Goal: Entertainment & Leisure: Consume media (video, audio)

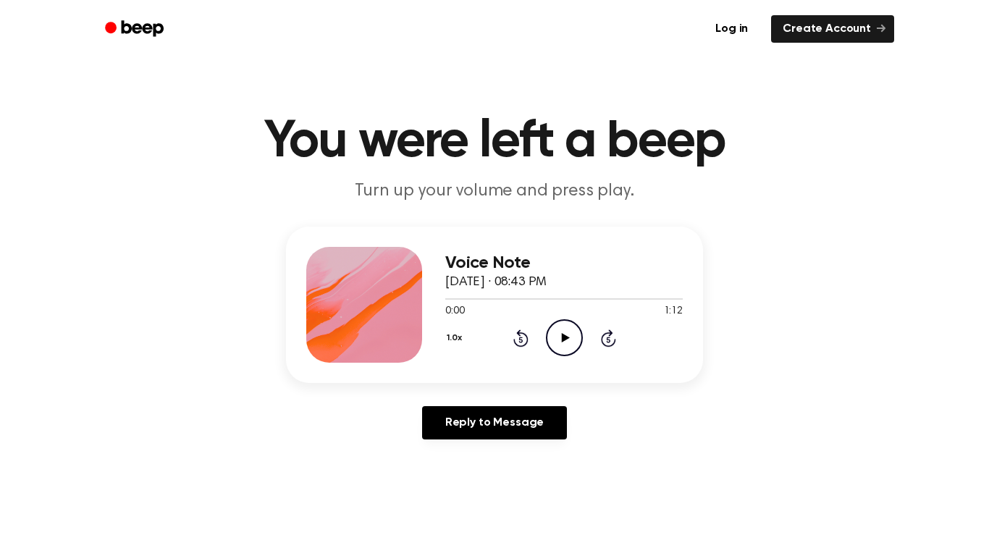
click at [552, 342] on icon "Play Audio" at bounding box center [564, 337] width 37 height 37
click at [557, 340] on icon "Play Audio" at bounding box center [564, 337] width 37 height 37
click at [557, 333] on icon "Pause Audio" at bounding box center [564, 337] width 37 height 37
click at [567, 339] on icon "Play Audio" at bounding box center [564, 337] width 37 height 37
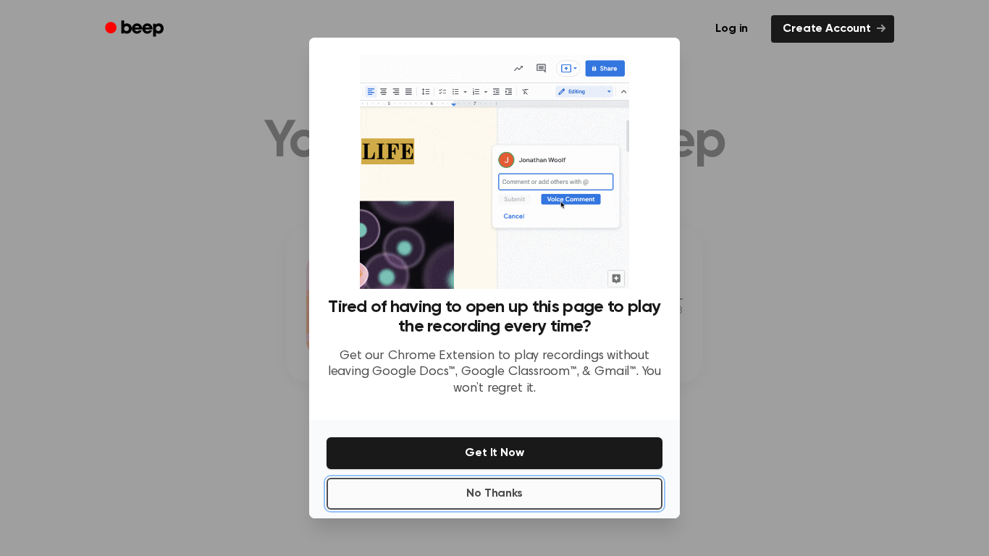
click at [533, 478] on button "No Thanks" at bounding box center [494, 494] width 336 height 32
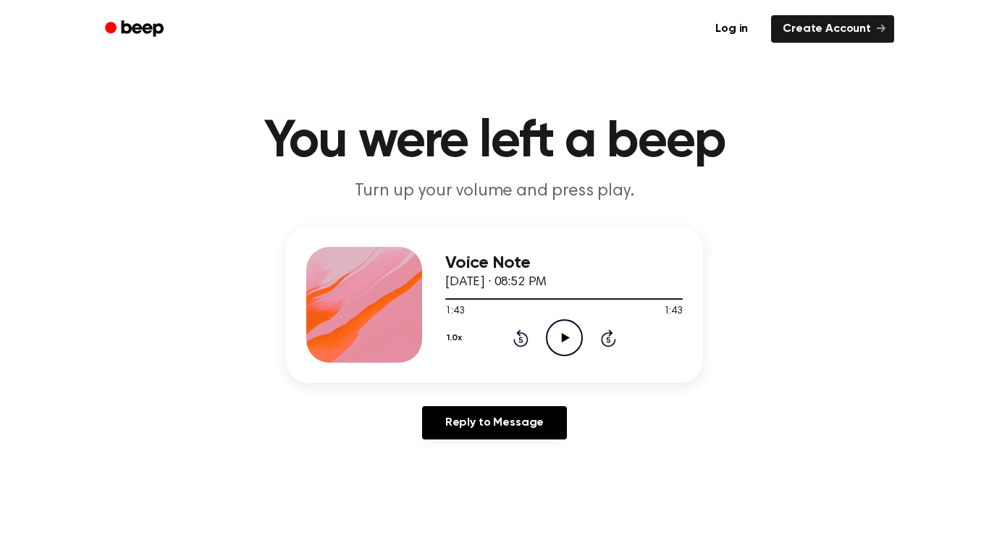
click at [565, 332] on icon "Play Audio" at bounding box center [564, 337] width 37 height 37
click at [565, 332] on icon "Pause Audio" at bounding box center [564, 337] width 37 height 37
